Goal: Navigation & Orientation: Find specific page/section

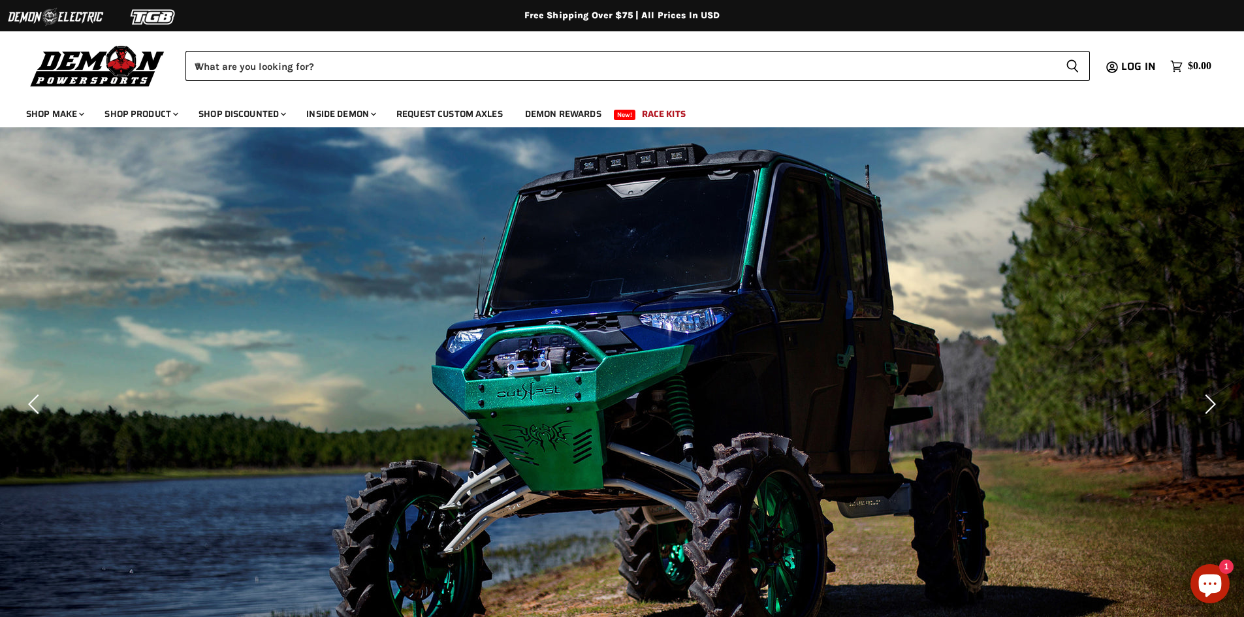
click at [102, 59] on img at bounding box center [97, 65] width 143 height 46
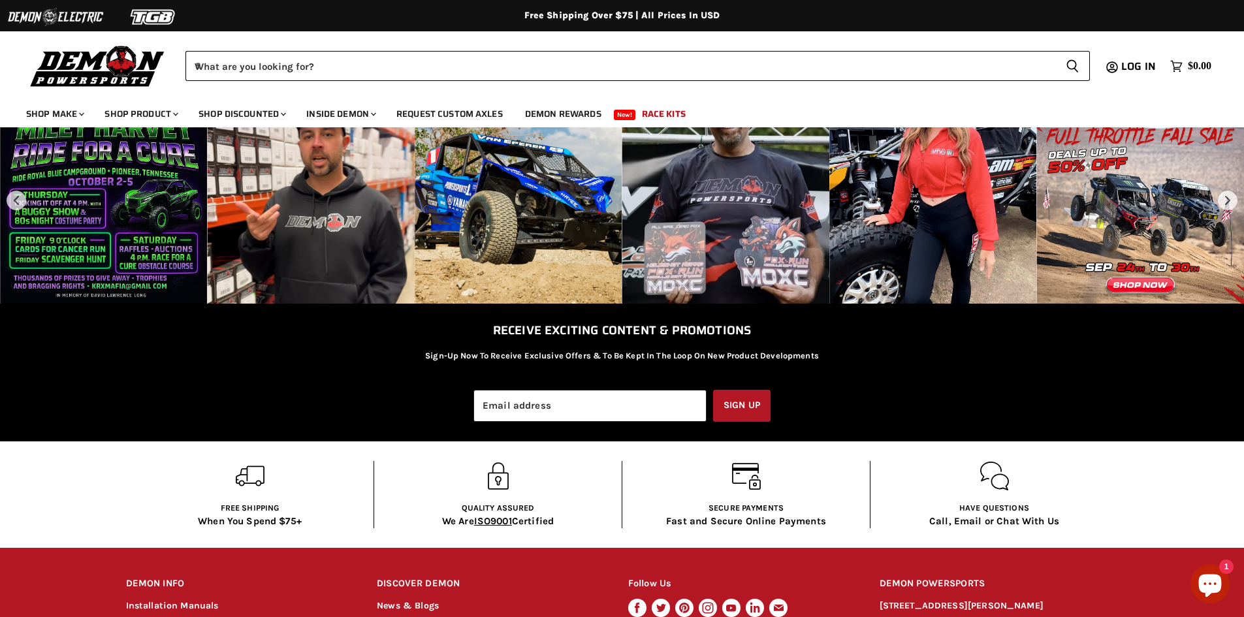
scroll to position [2417, 0]
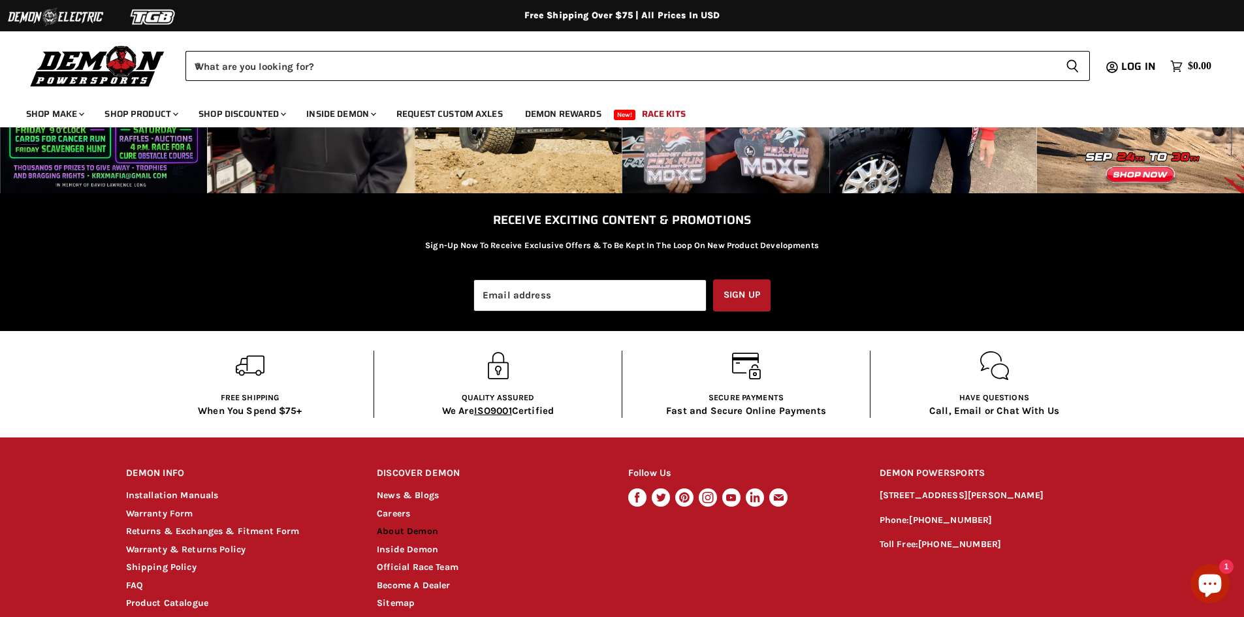
click at [408, 535] on link "About Demon" at bounding box center [407, 531] width 61 height 11
